Goal: Transaction & Acquisition: Purchase product/service

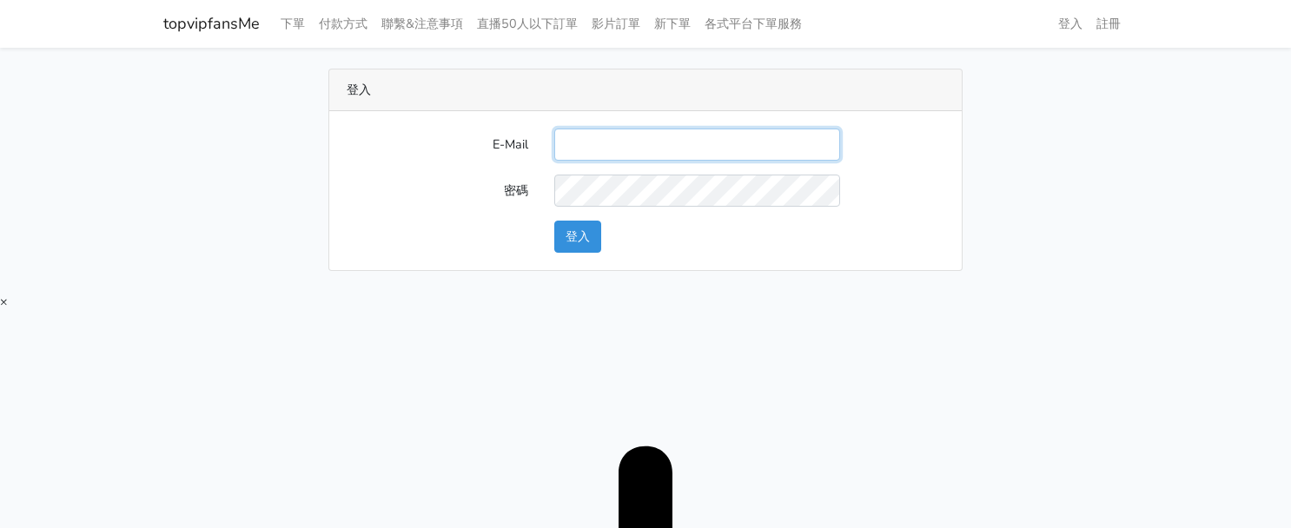
click at [622, 130] on input "E-Mail" at bounding box center [697, 145] width 286 height 32
type input "twtop123@uahoo.com.tw"
click at [566, 218] on form "E-Mail twtop123@uahoo.com.tw 密碼 登入" at bounding box center [646, 191] width 598 height 124
click at [571, 223] on button "登入" at bounding box center [577, 237] width 47 height 32
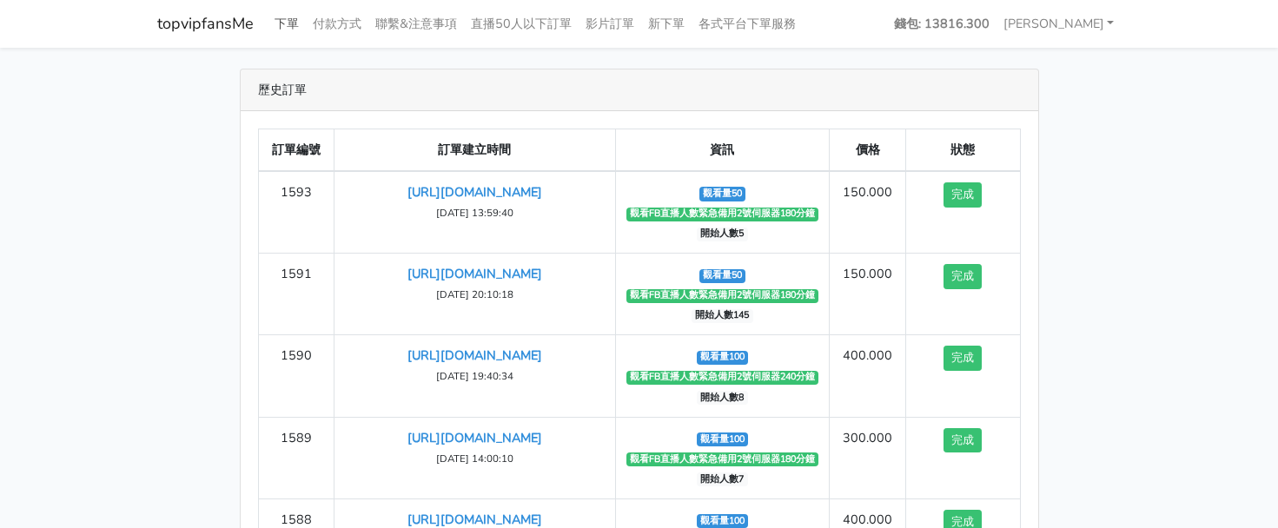
click at [295, 27] on link "下單" at bounding box center [287, 24] width 38 height 34
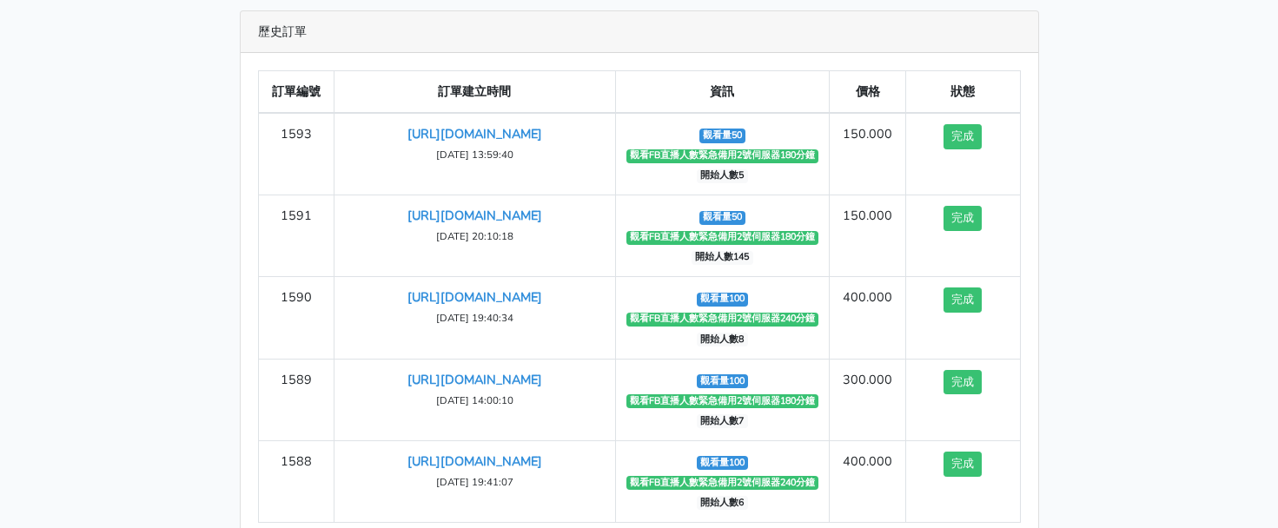
scroll to position [87, 0]
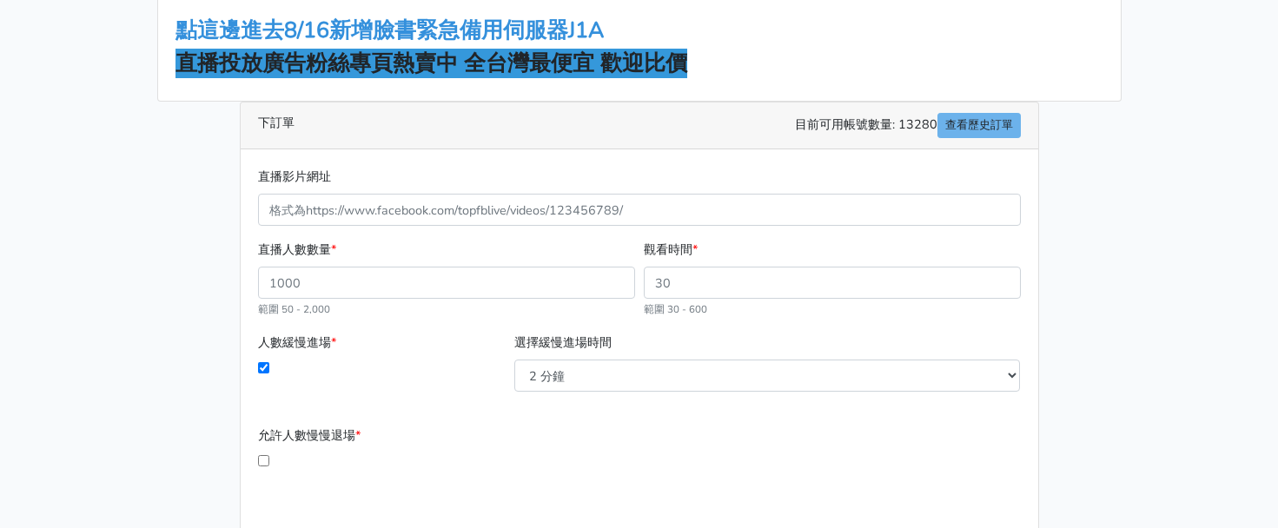
scroll to position [261, 0]
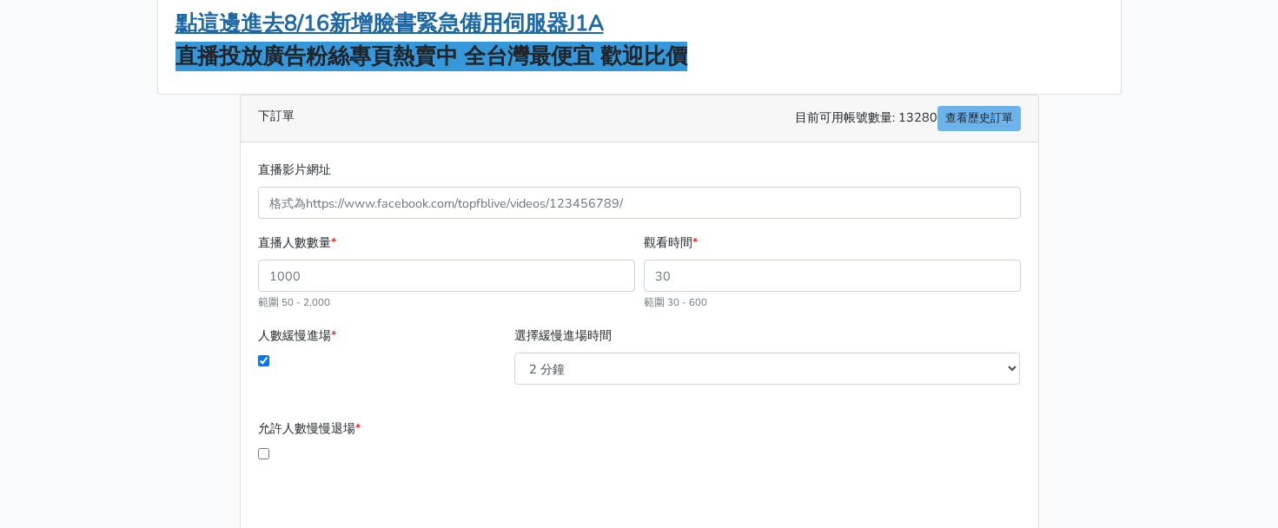
click at [569, 29] on strong "點這邊進去8/16新增臉書緊急備用伺服器J1A" at bounding box center [390, 24] width 428 height 30
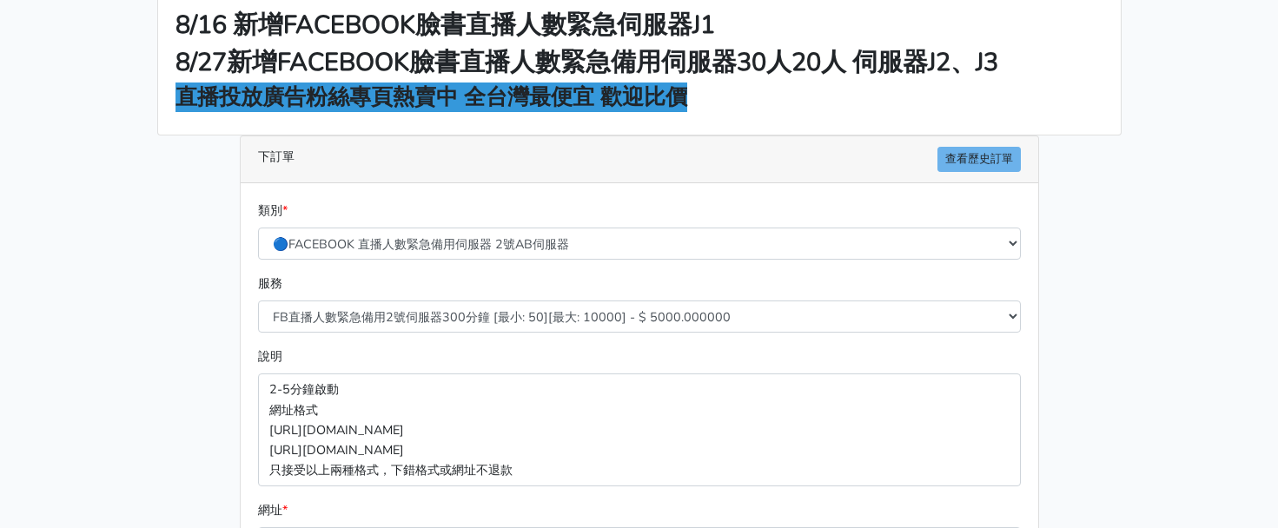
scroll to position [174, 0]
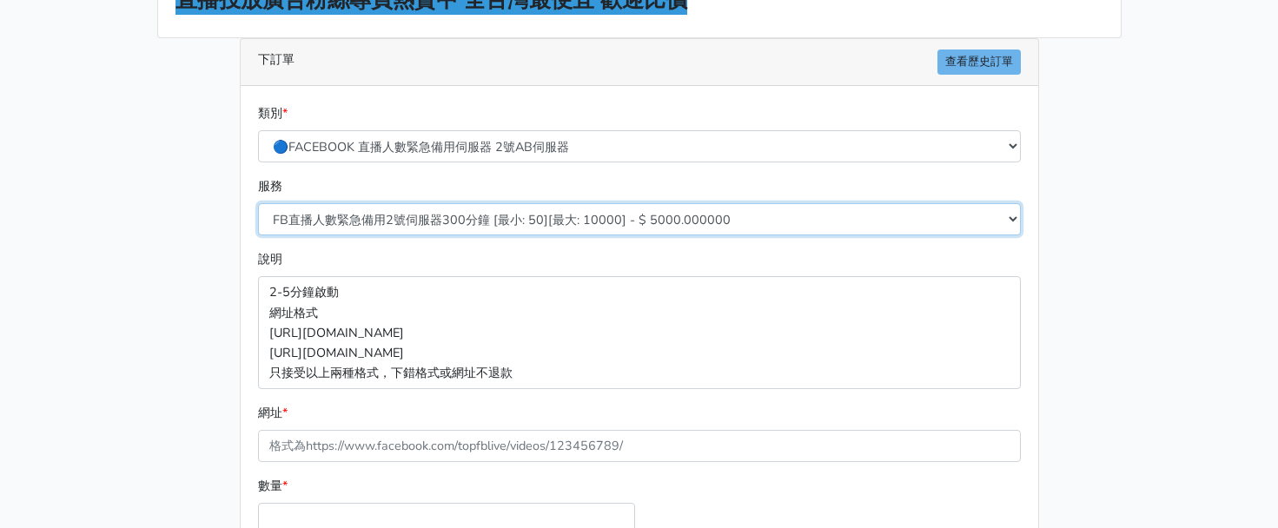
click at [449, 221] on select "FB直播人數緊急備用2號伺服器300分鐘 [最小: 50][最大: 10000] - $ 5000.000000 FB直播人數緊急備用2號伺服器60分鐘 [最…" at bounding box center [639, 219] width 763 height 32
select select "578"
click at [258, 203] on select "FB直播人數緊急備用2號伺服器300分鐘 [最小: 50][最大: 10000] - $ 5000.000000 FB直播人數緊急備用2號伺服器60分鐘 [最…" at bounding box center [639, 219] width 763 height 32
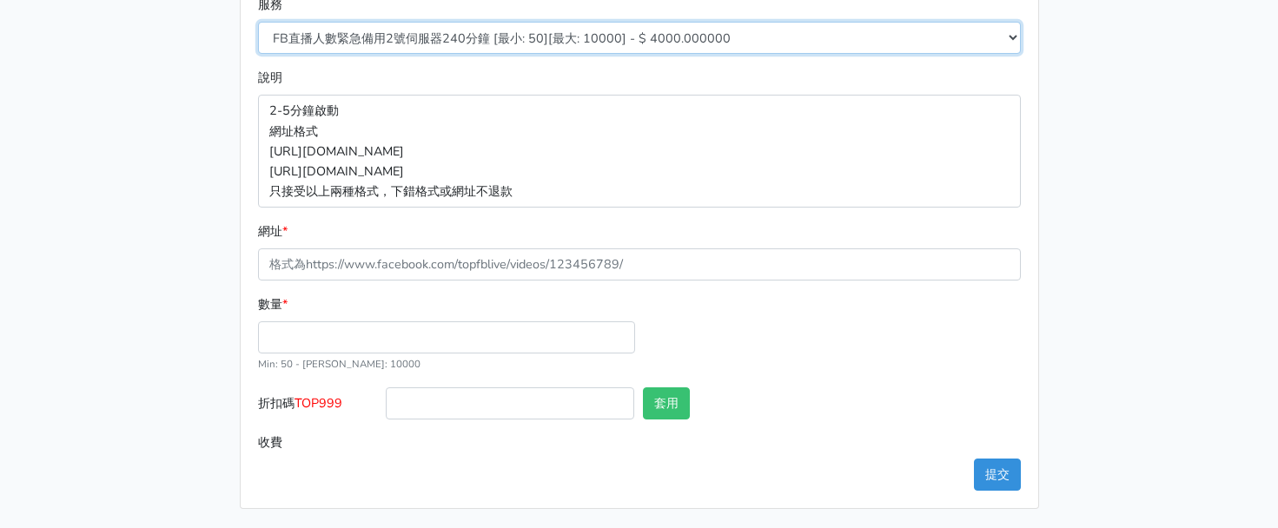
scroll to position [357, 0]
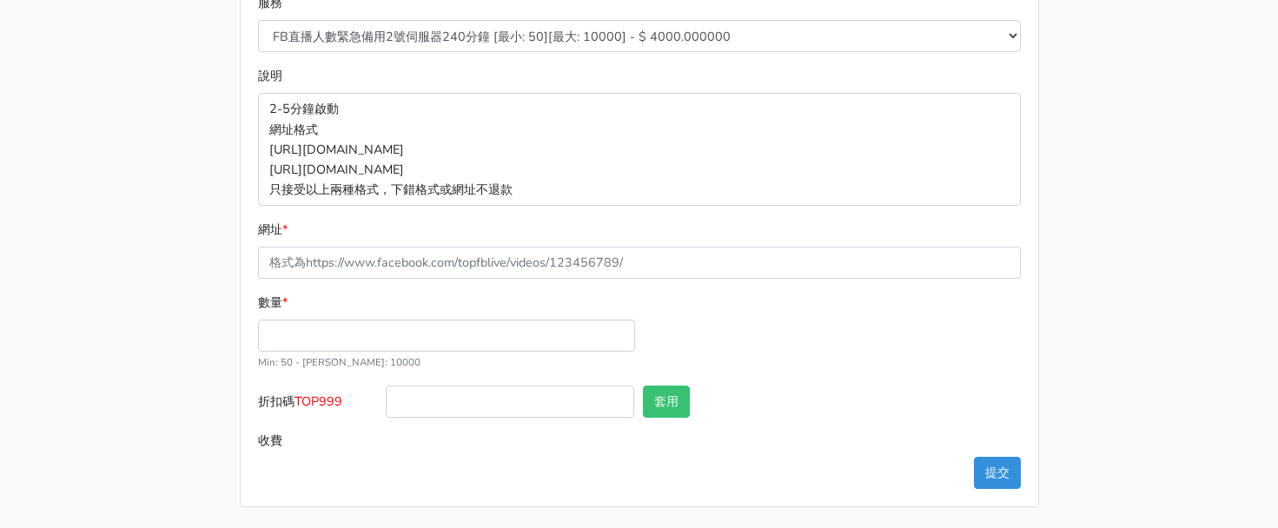
click at [325, 317] on div "數量 * Min: 50 - [PERSON_NAME]: 10000" at bounding box center [447, 332] width 386 height 79
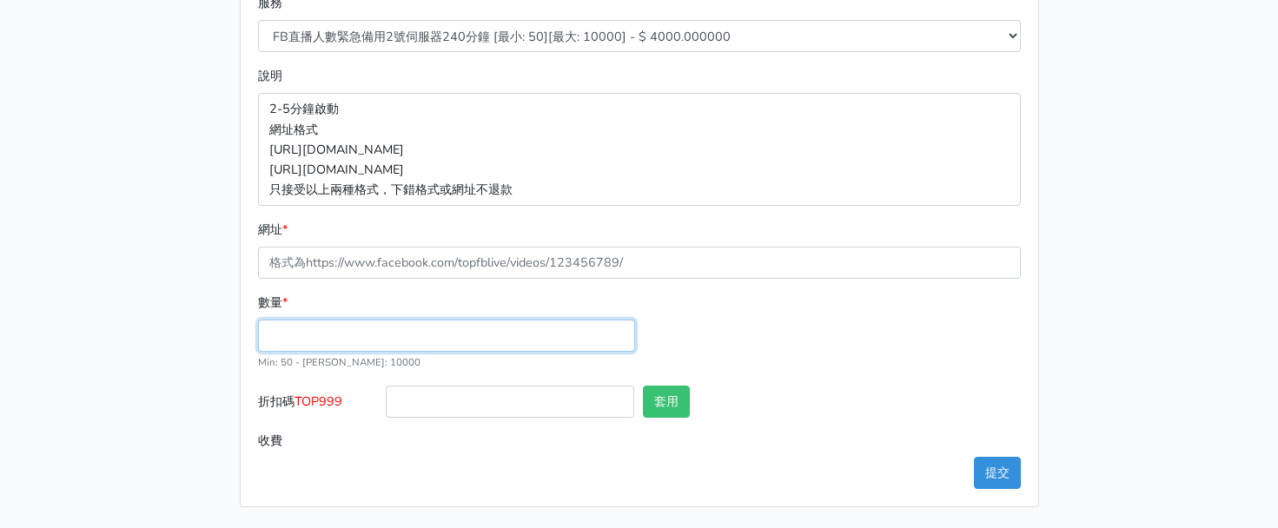
click at [333, 343] on input "數量 *" at bounding box center [446, 336] width 377 height 32
type input "100"
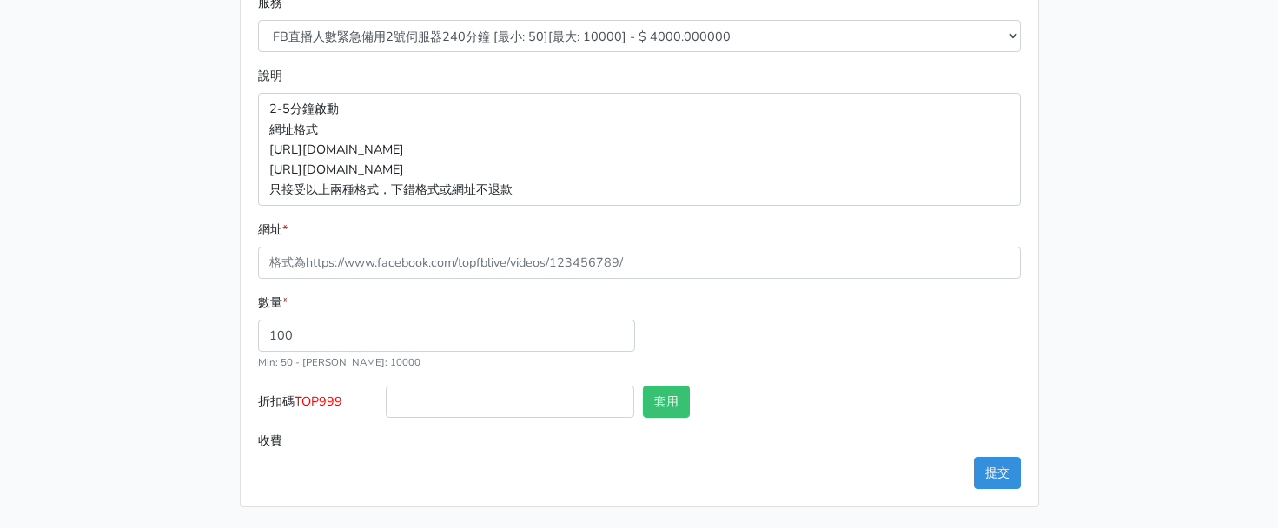
type input "400.000"
click at [772, 351] on div "數量 * 100 Min: 50 - [PERSON_NAME]: 10000" at bounding box center [640, 339] width 772 height 93
click at [311, 412] on label "折扣碼 TOP999" at bounding box center [318, 405] width 129 height 39
click at [386, 412] on input "折扣碼 TOP999" at bounding box center [510, 402] width 249 height 32
click at [311, 412] on label "折扣碼 TOP999" at bounding box center [318, 405] width 129 height 39
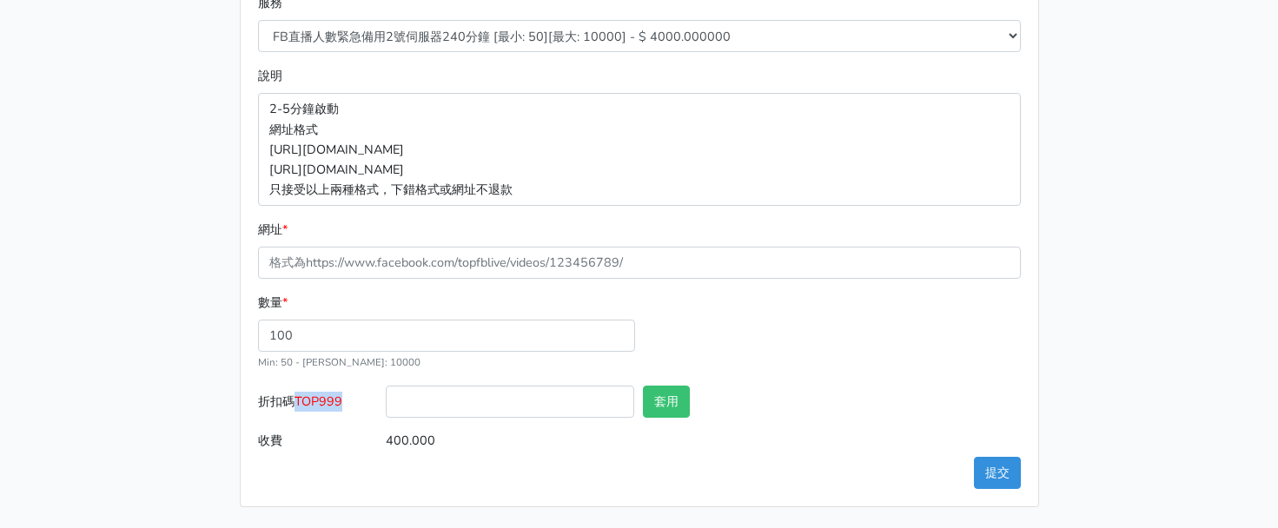
click at [386, 412] on input "折扣碼 TOP999" at bounding box center [510, 402] width 249 height 32
copy span "TOP999"
click at [435, 410] on input "折扣碼 TOP999" at bounding box center [510, 402] width 249 height 32
paste input "TOP999"
click at [634, 411] on input "TOP999" at bounding box center [510, 402] width 249 height 32
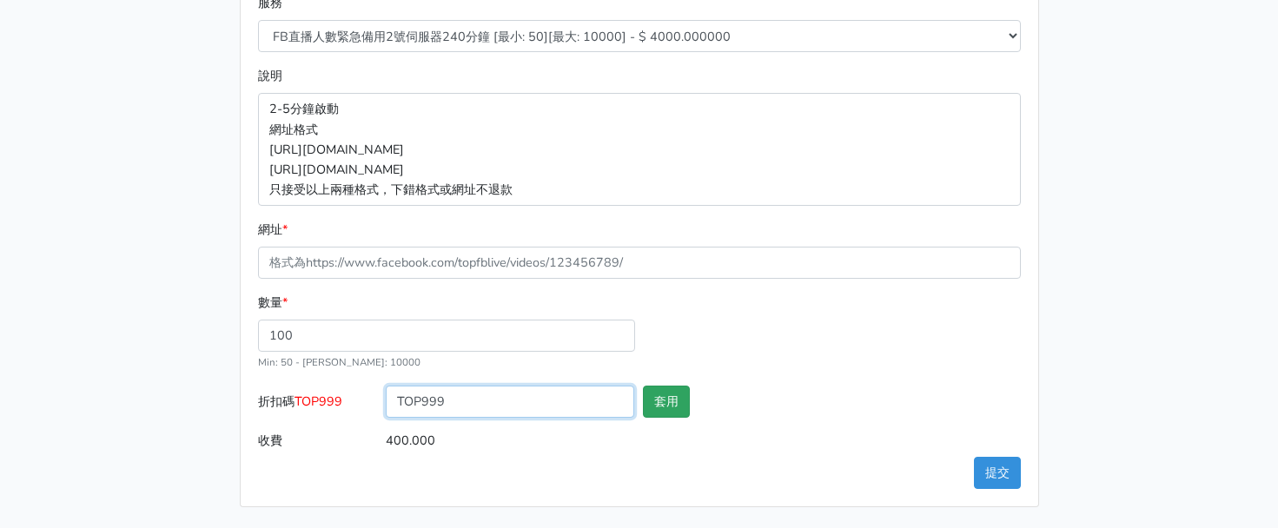
type input "TOP999"
click at [647, 408] on button "套用" at bounding box center [666, 402] width 47 height 32
type input "套用失敗"
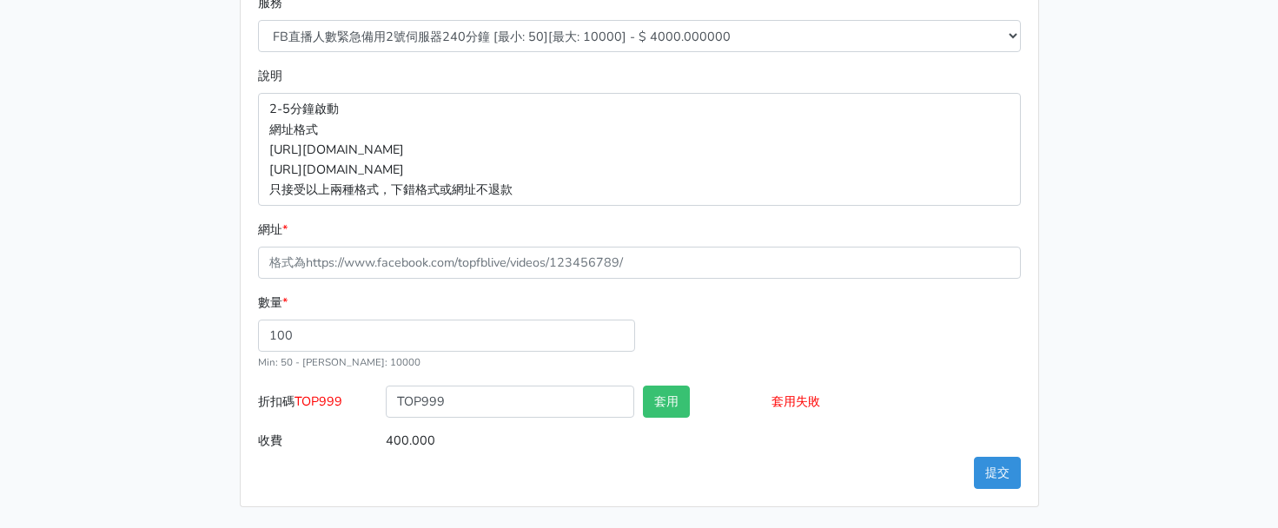
click at [812, 326] on div "數量 * 100 Min: 50 - [PERSON_NAME]: 10000" at bounding box center [640, 339] width 772 height 93
